Goal: Book appointment/travel/reservation

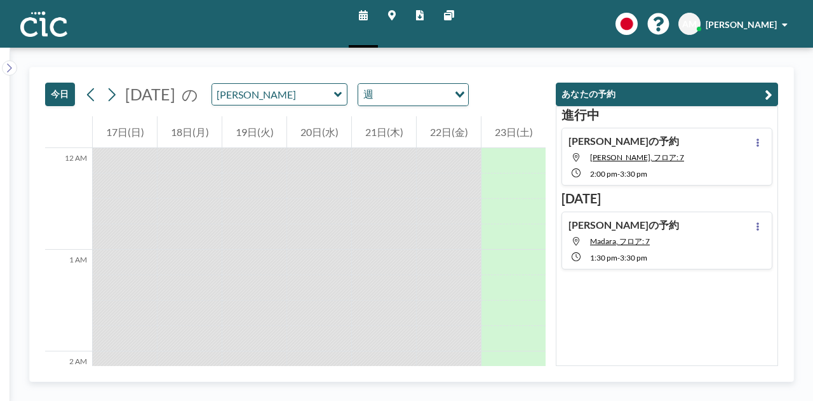
scroll to position [1372, 0]
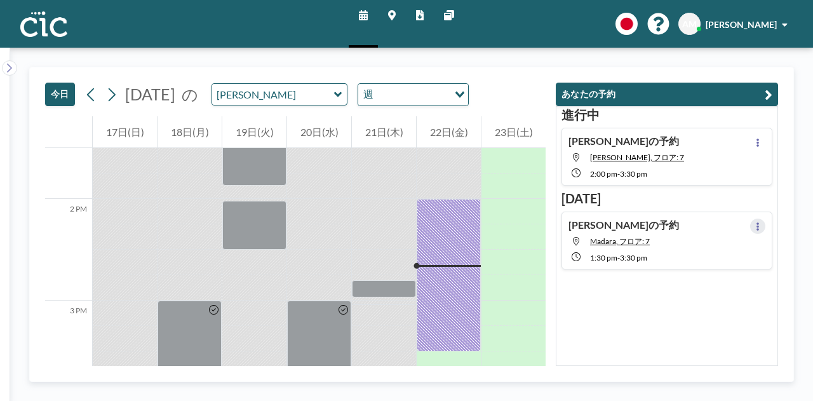
click at [757, 224] on icon at bounding box center [758, 226] width 3 height 8
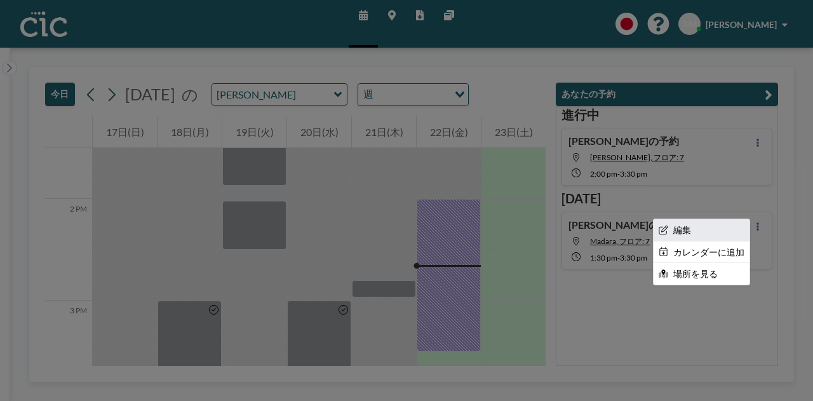
click at [703, 232] on li "編集" at bounding box center [702, 230] width 96 height 22
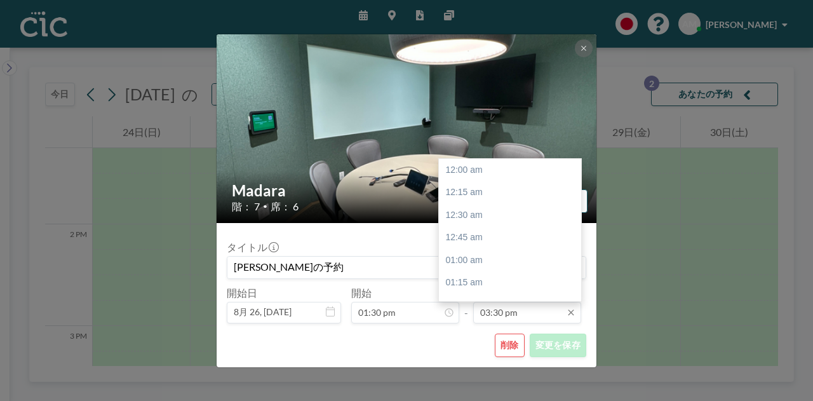
scroll to position [1402, 0]
click at [516, 309] on input "03:30 pm" at bounding box center [527, 313] width 108 height 22
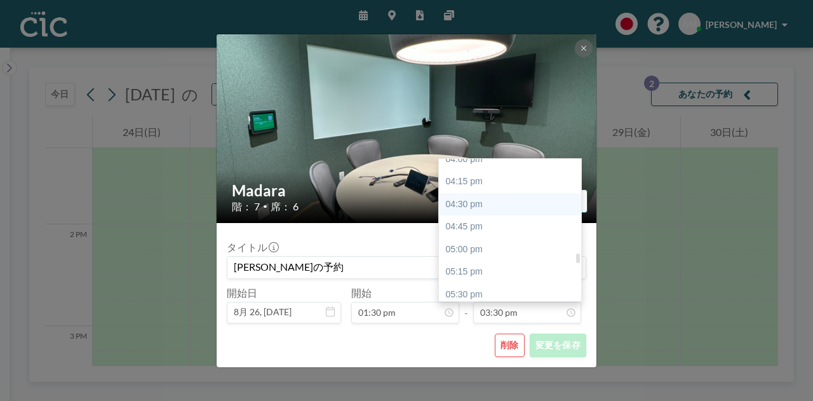
scroll to position [1458, 0]
click at [487, 207] on div "04:30 pm" at bounding box center [513, 203] width 149 height 23
type input "04:30 pm"
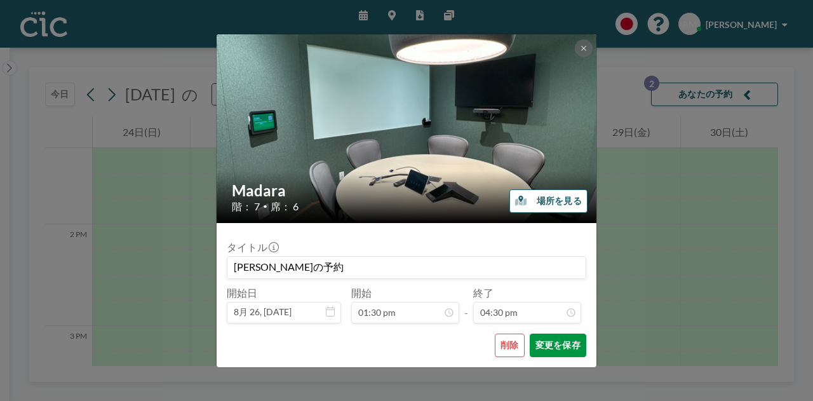
scroll to position [0, 0]
click at [560, 344] on button "変更を保存" at bounding box center [558, 345] width 57 height 24
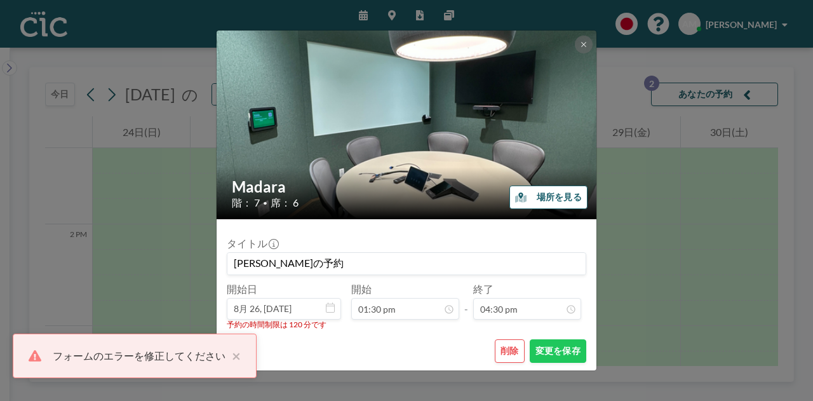
scroll to position [1492, 0]
click at [579, 45] on button at bounding box center [584, 45] width 18 height 18
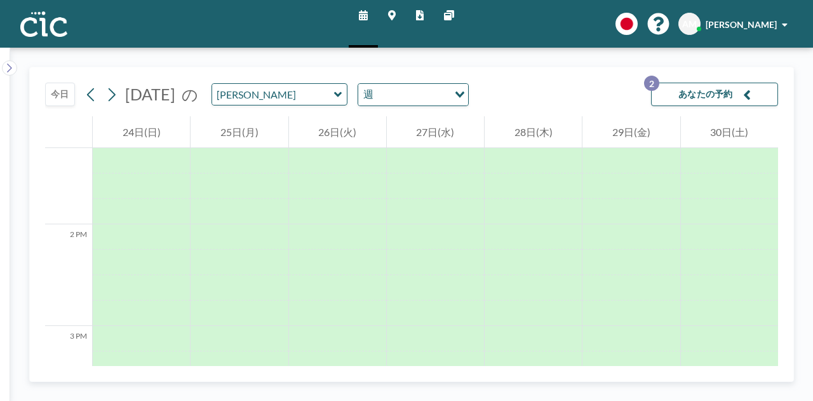
click at [733, 101] on button "あなたの予約 2" at bounding box center [714, 95] width 127 height 24
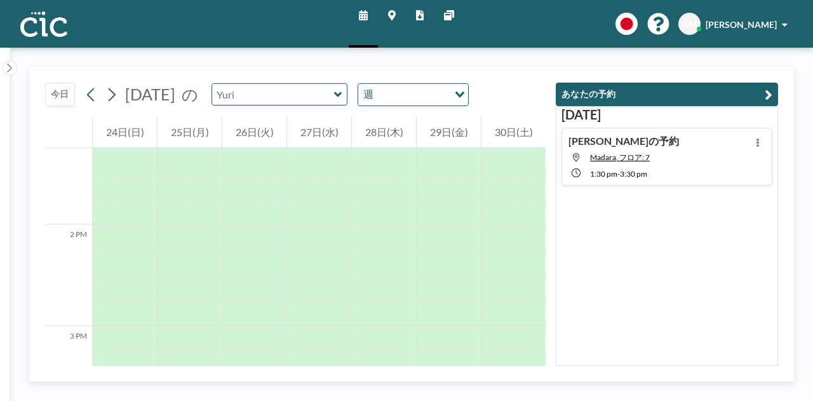
click at [320, 84] on input "text" at bounding box center [273, 94] width 122 height 21
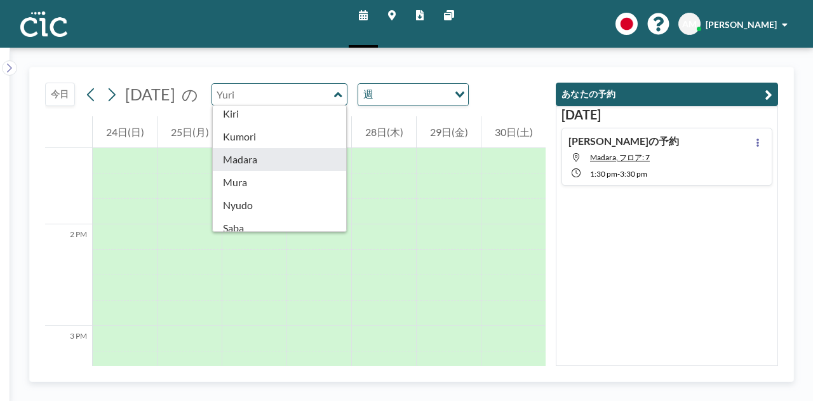
scroll to position [118, 0]
type input "Madara"
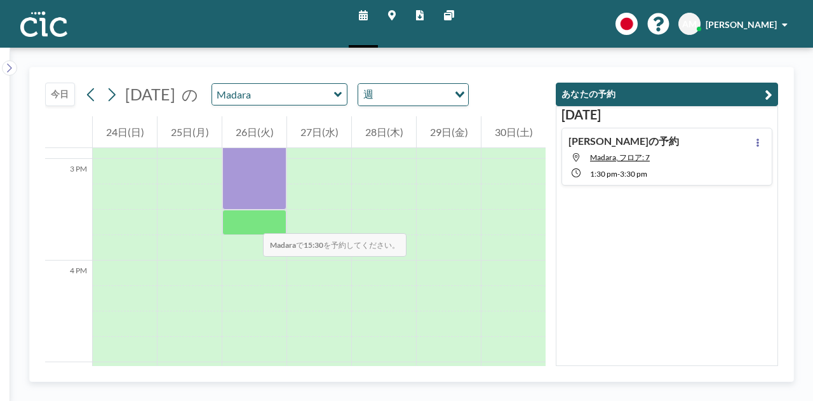
scroll to position [1512, 0]
click at [250, 220] on div at bounding box center [254, 223] width 64 height 25
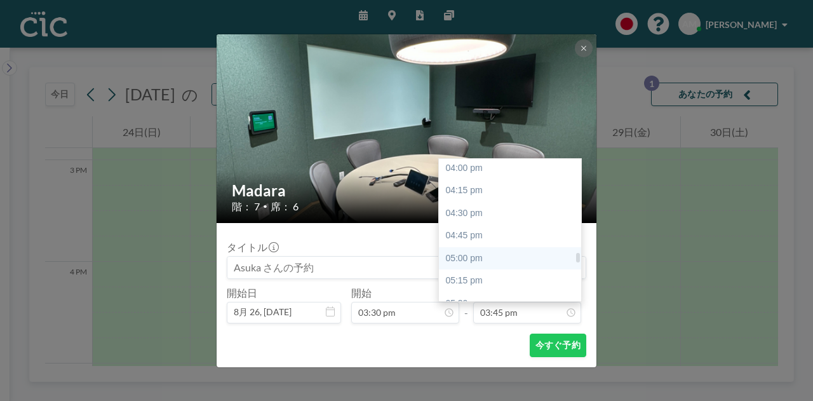
scroll to position [1450, 0]
click at [490, 215] on div "04:30 pm" at bounding box center [513, 212] width 149 height 23
type input "04:30 pm"
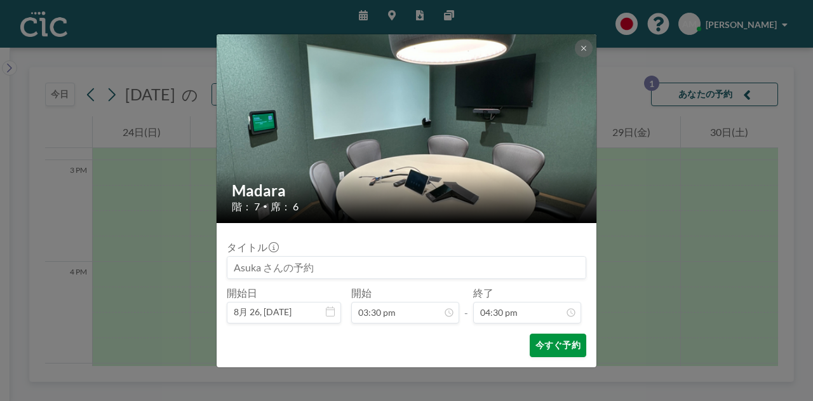
scroll to position [1492, 0]
click at [547, 347] on button "今すぐ予約" at bounding box center [558, 345] width 57 height 24
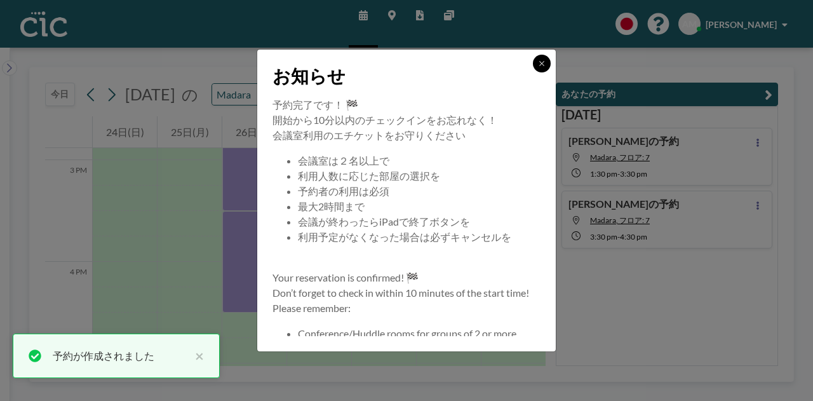
click at [537, 62] on button at bounding box center [542, 64] width 18 height 18
